Goal: Task Accomplishment & Management: Manage account settings

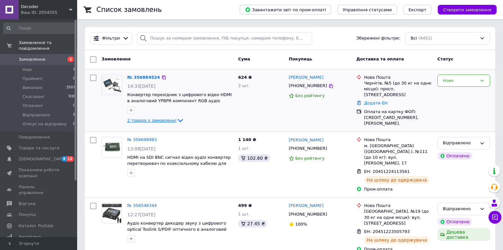
click at [177, 119] on icon at bounding box center [181, 121] width 8 height 8
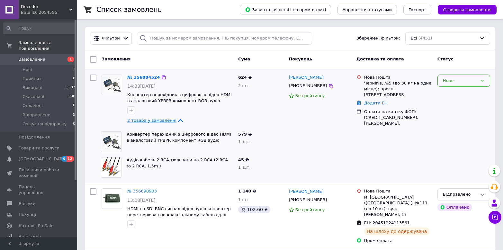
click at [447, 81] on div "Нове" at bounding box center [460, 80] width 34 height 7
click at [452, 93] on li "Прийнято" at bounding box center [464, 94] width 52 height 12
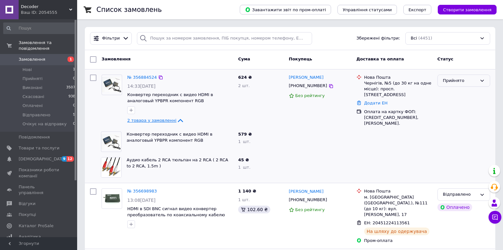
click at [465, 82] on div "Прийнято" at bounding box center [460, 80] width 34 height 7
click at [359, 160] on div at bounding box center [394, 168] width 81 height 26
click at [449, 83] on div "Прийнято" at bounding box center [460, 80] width 34 height 7
click at [447, 139] on li "Очікує на відправку" at bounding box center [464, 144] width 52 height 18
click at [141, 77] on link "№ 356884524" at bounding box center [142, 77] width 30 height 5
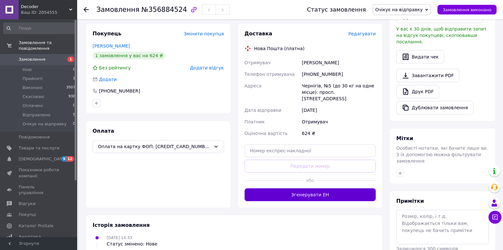
scroll to position [184, 0]
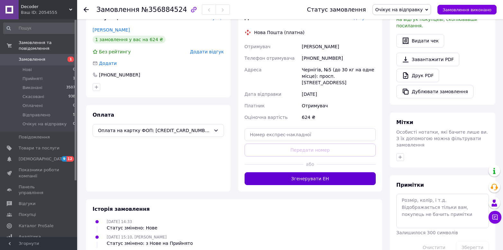
click at [311, 172] on button "Згенерувати ЕН" at bounding box center [311, 178] width 132 height 13
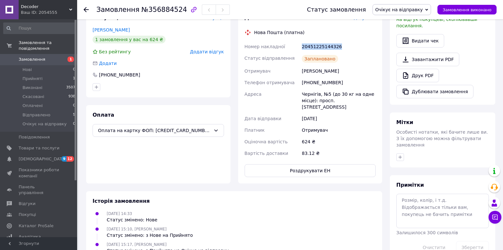
drag, startPoint x: 292, startPoint y: 36, endPoint x: 355, endPoint y: 39, distance: 63.1
click at [355, 41] on div "Номер накладної 20451225144326 Статус відправлення Заплановано Отримувач [PERSO…" at bounding box center [310, 100] width 134 height 118
copy div "Номер накладної 20451225144326"
